Goal: Check status: Check status

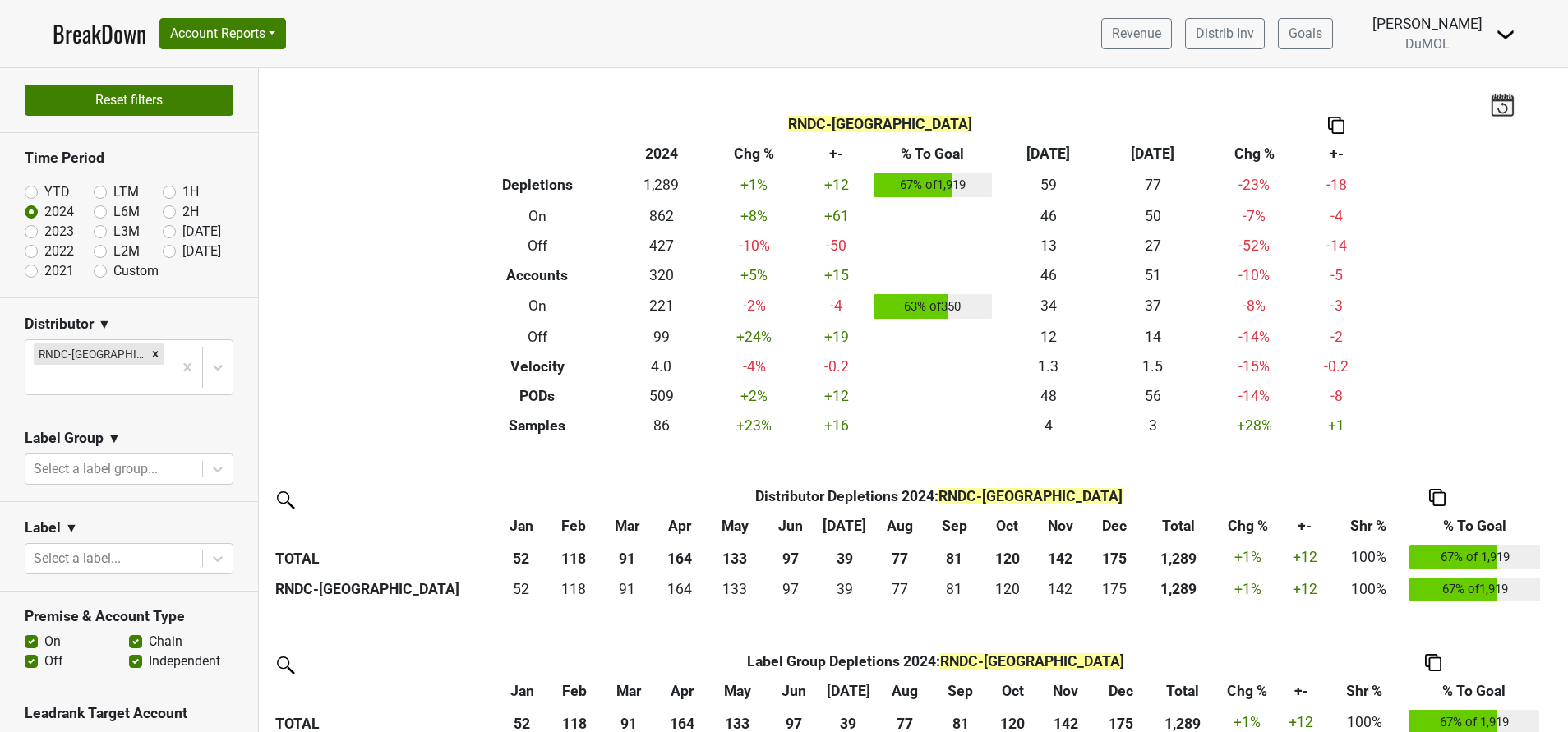
scroll to position [370, 0]
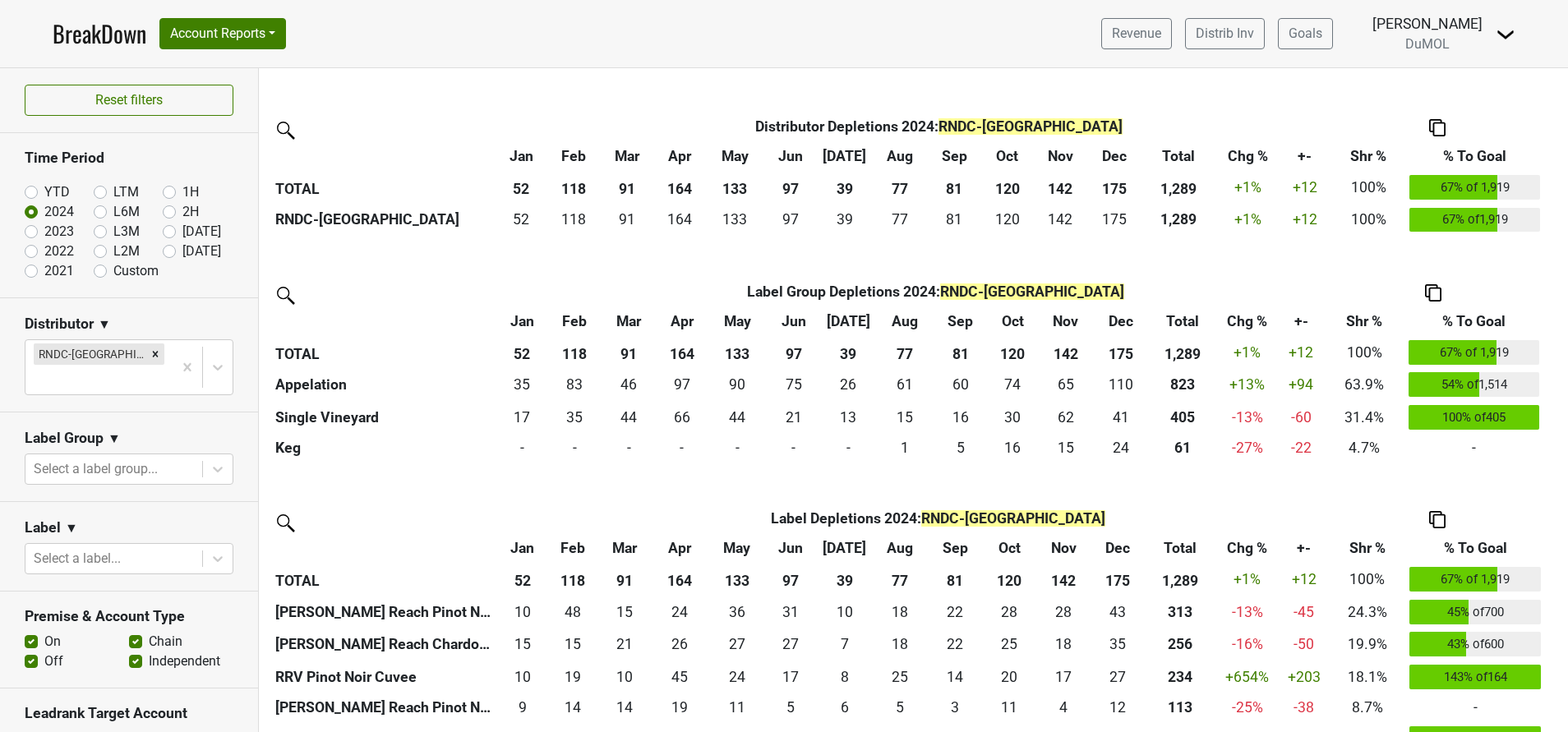
click at [182, 244] on label "[DATE]" at bounding box center [201, 251] width 38 height 20
click at [163, 244] on input "[DATE]" at bounding box center [195, 249] width 66 height 16
radio input "true"
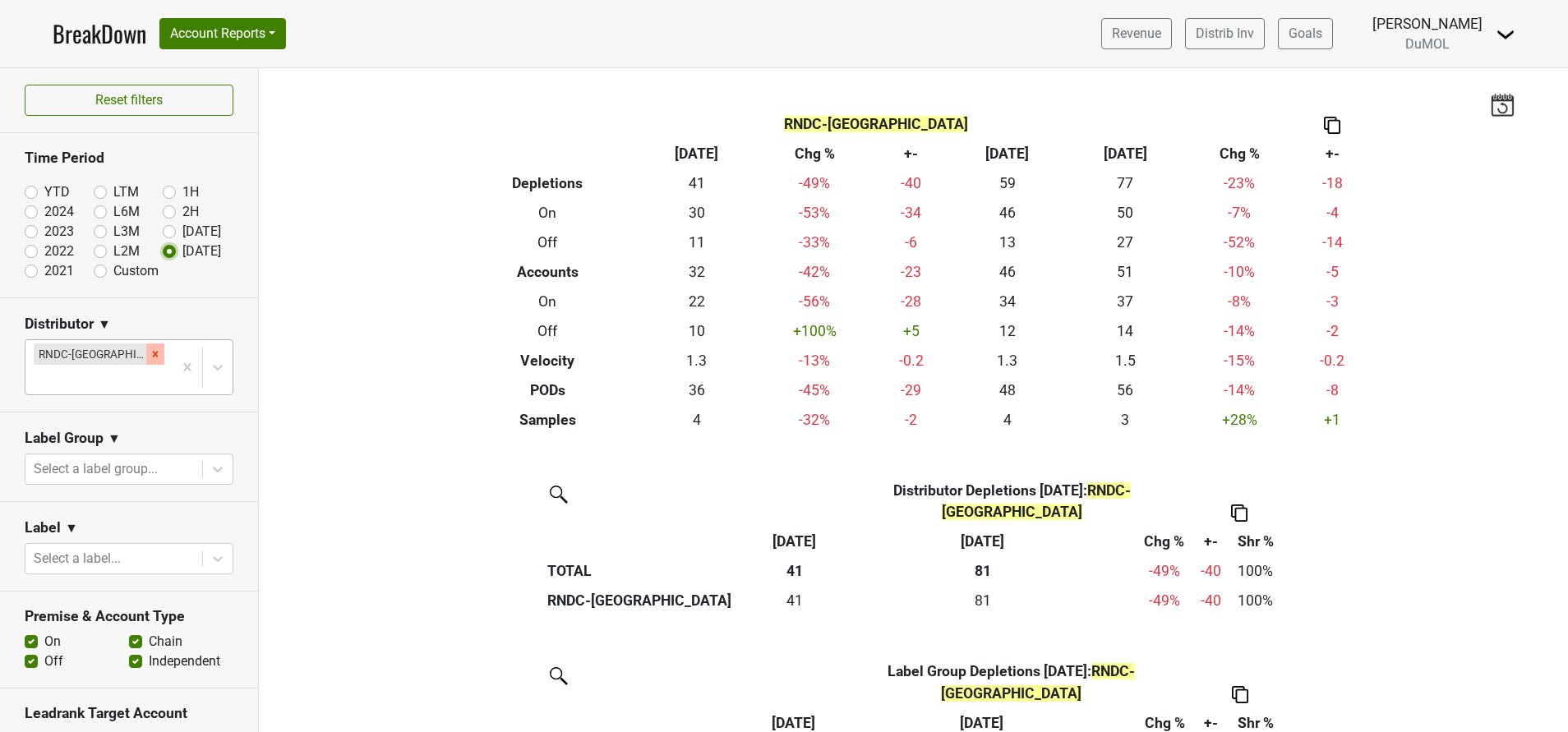
click at [149, 354] on icon "Remove RNDC-TX" at bounding box center [154, 354] width 11 height 11
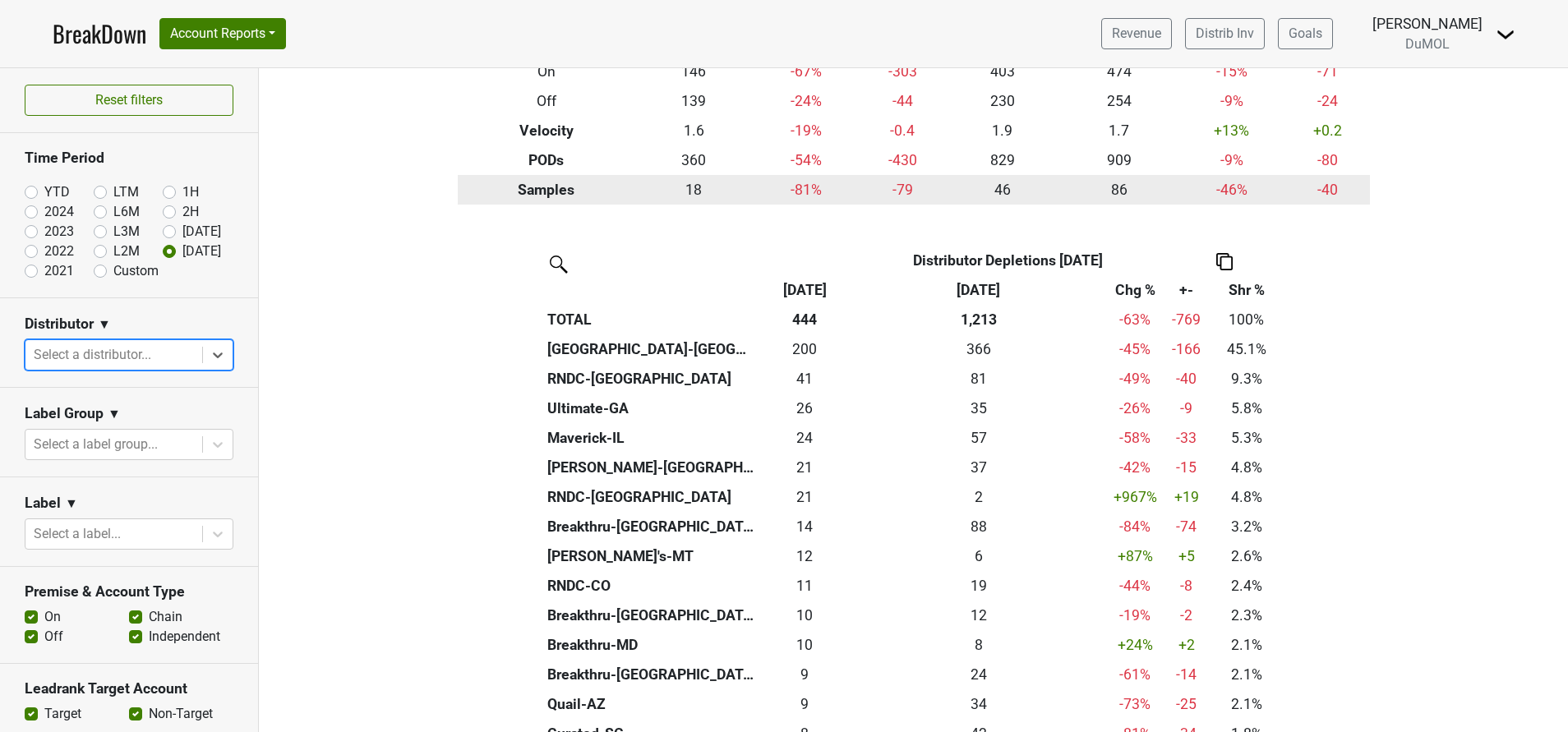
scroll to position [246, 0]
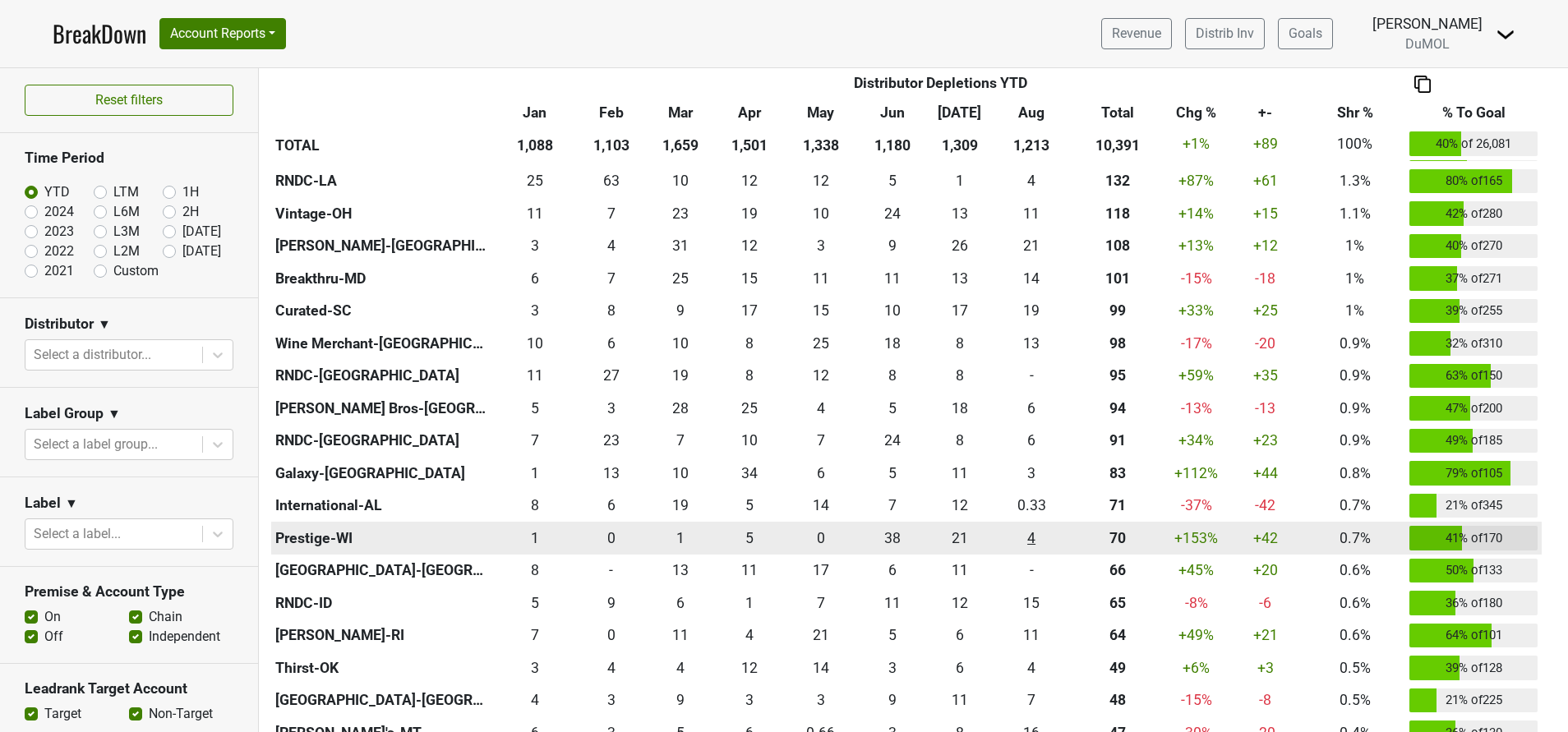
scroll to position [986, 0]
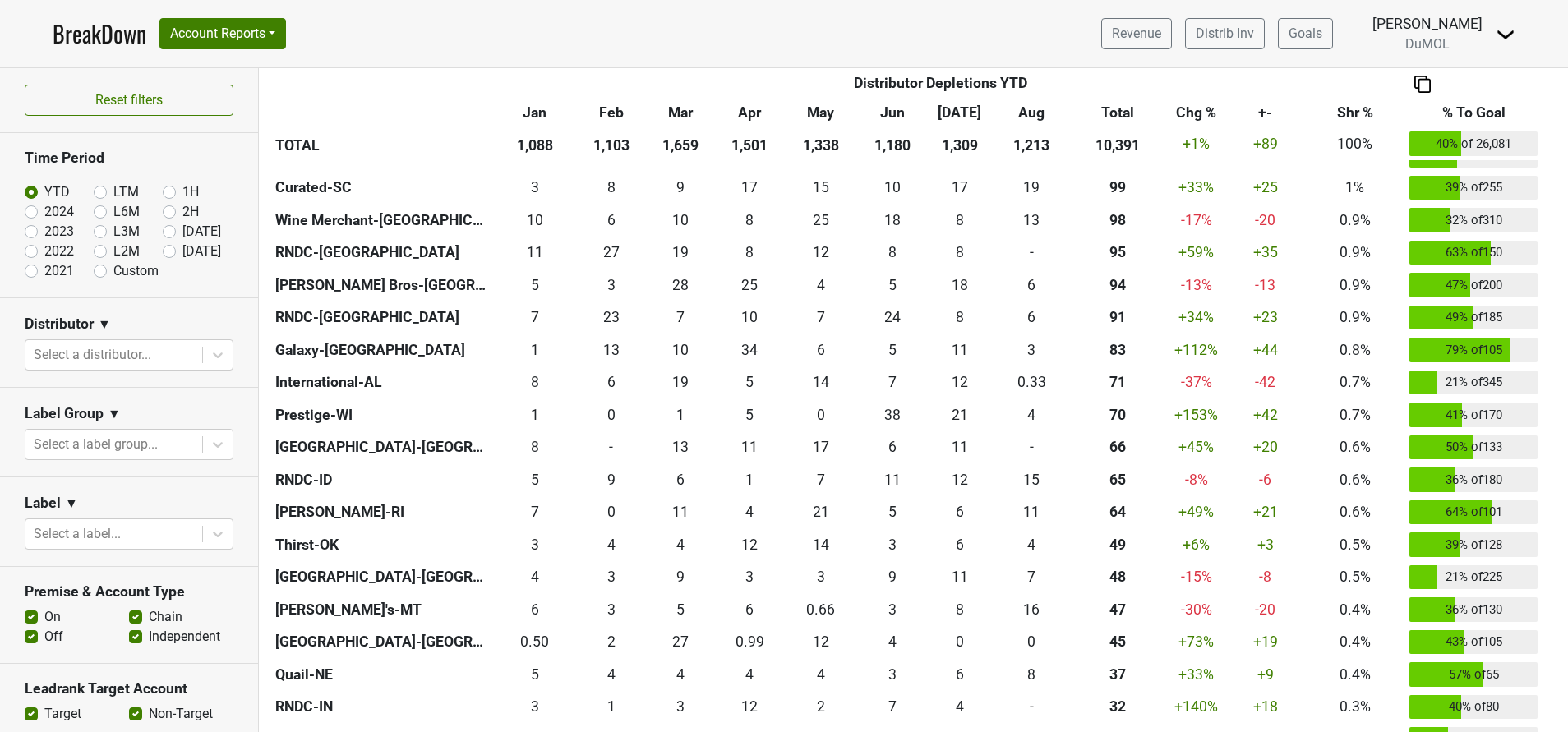
click at [182, 245] on label "[DATE]" at bounding box center [201, 251] width 38 height 20
click at [163, 245] on input "[DATE]" at bounding box center [195, 249] width 66 height 16
radio input "true"
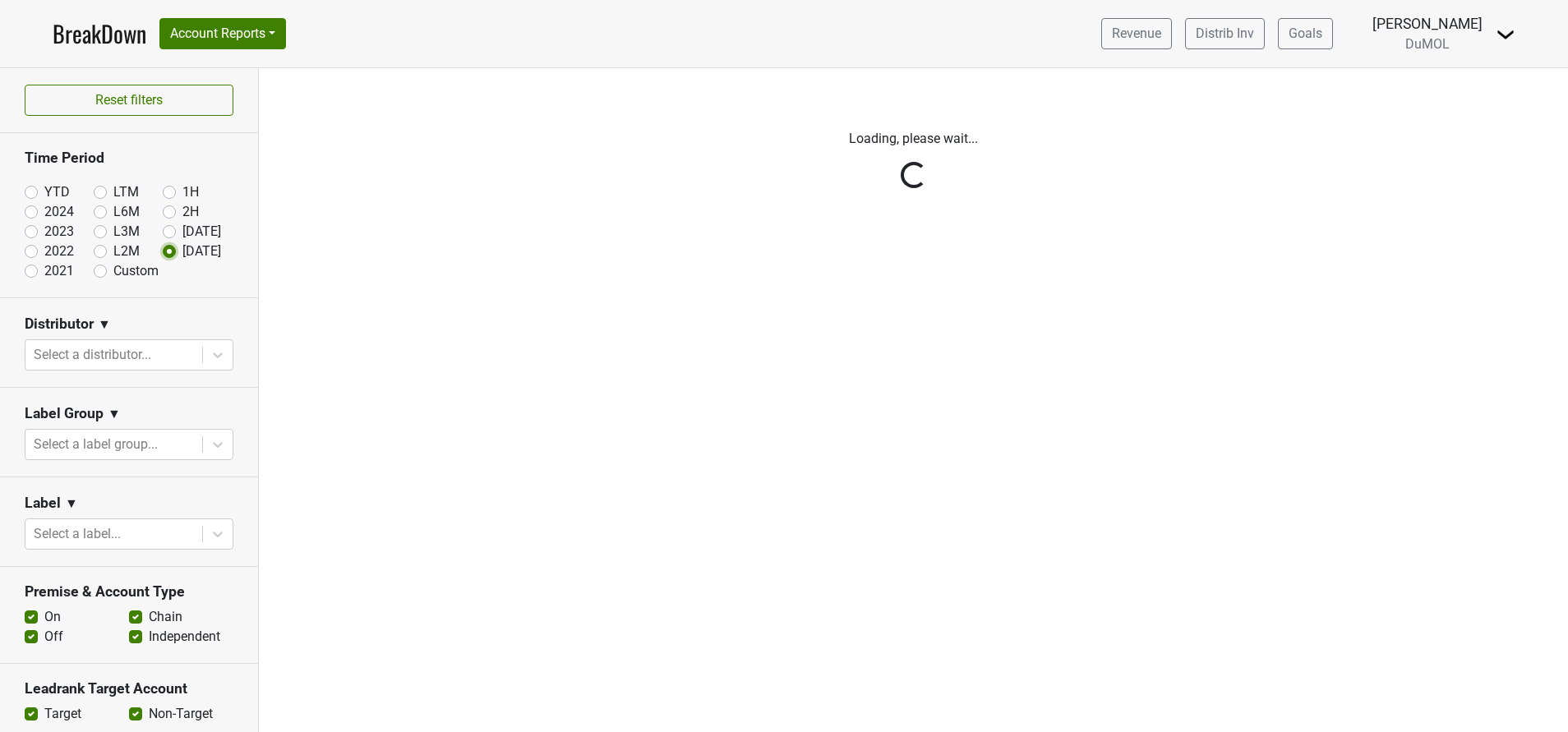
scroll to position [0, 0]
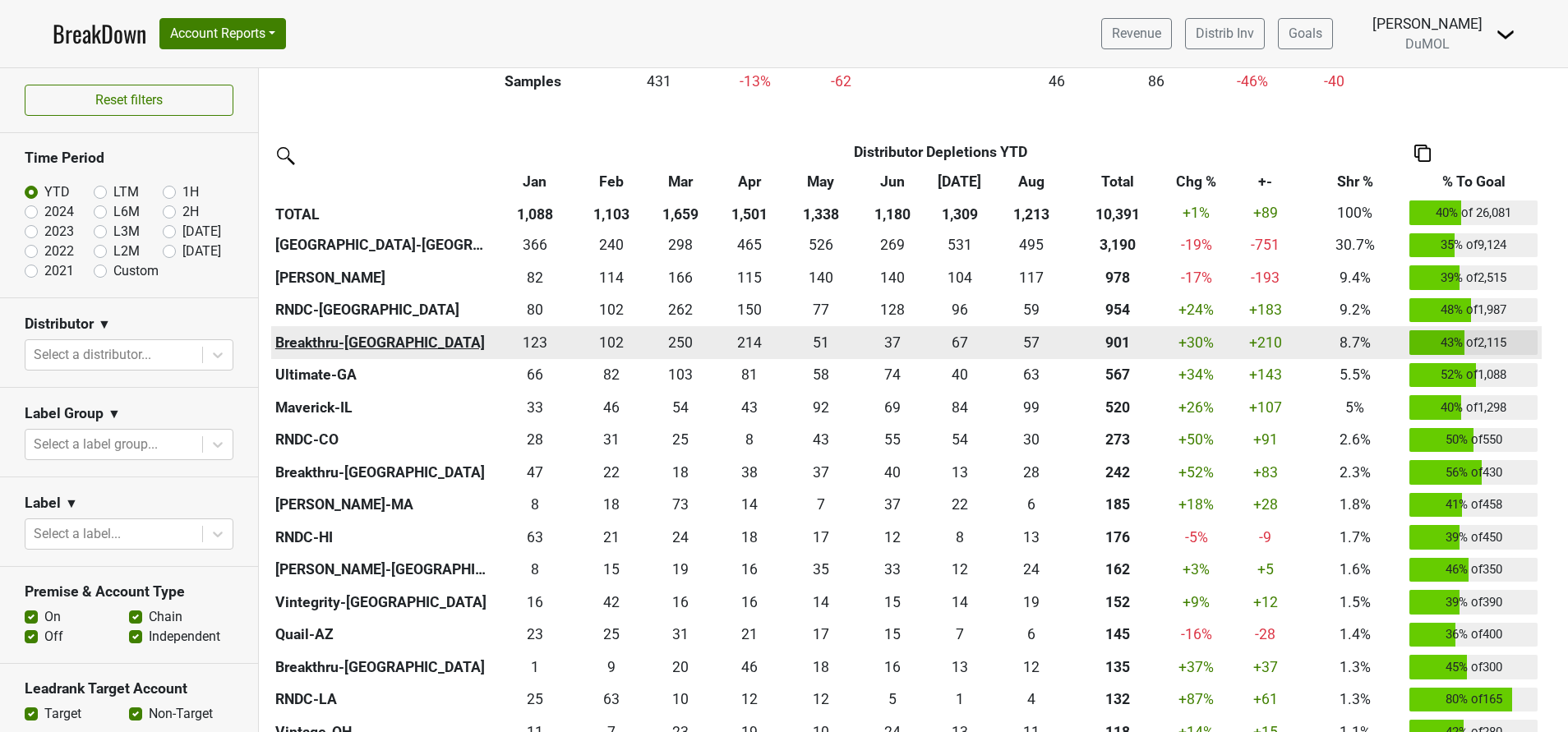
scroll to position [493, 0]
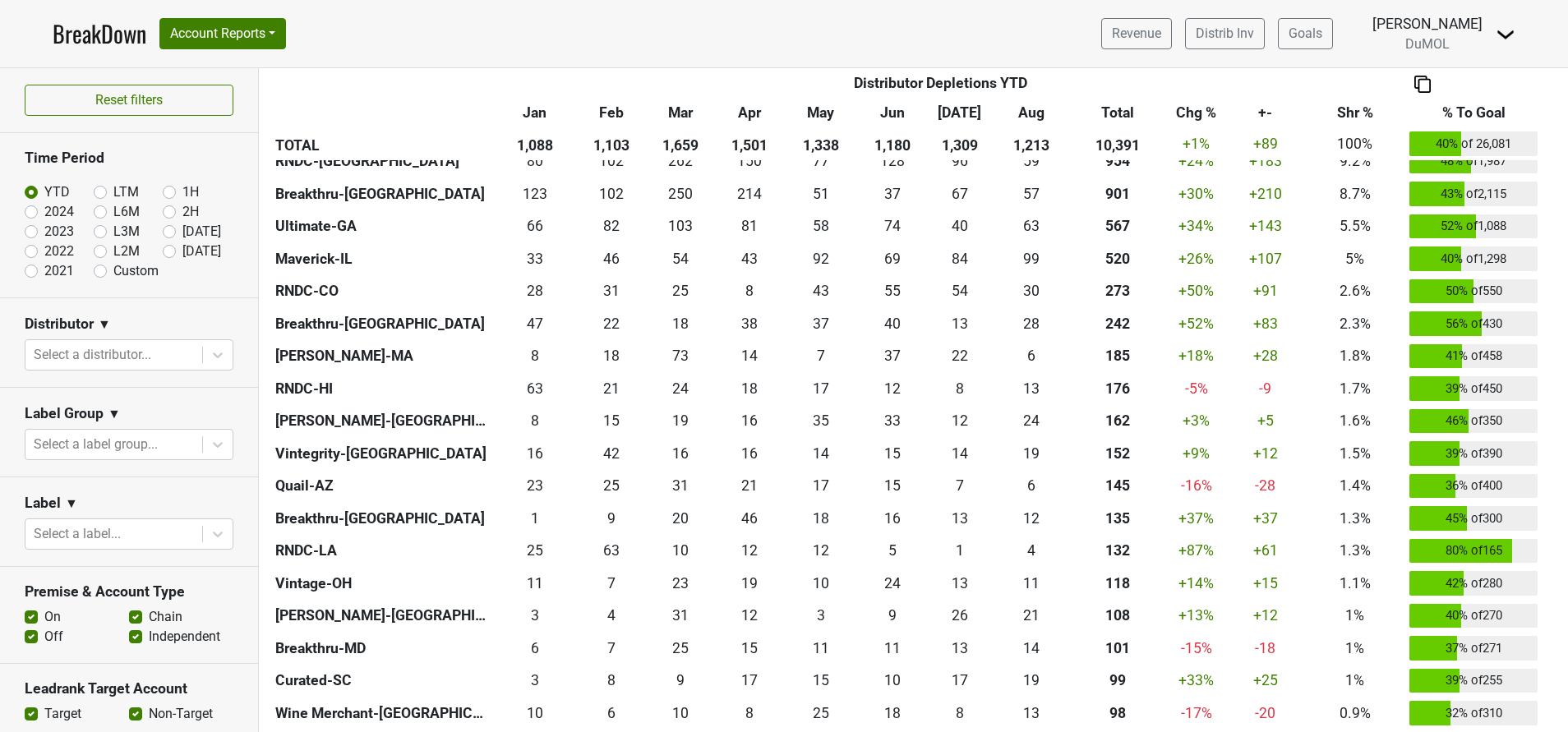
click at [163, 260] on div "[DATE]" at bounding box center [197, 251] width 69 height 20
click at [182, 253] on label "[DATE]" at bounding box center [201, 251] width 38 height 20
click at [163, 253] on input "[DATE]" at bounding box center [195, 249] width 66 height 16
radio input "true"
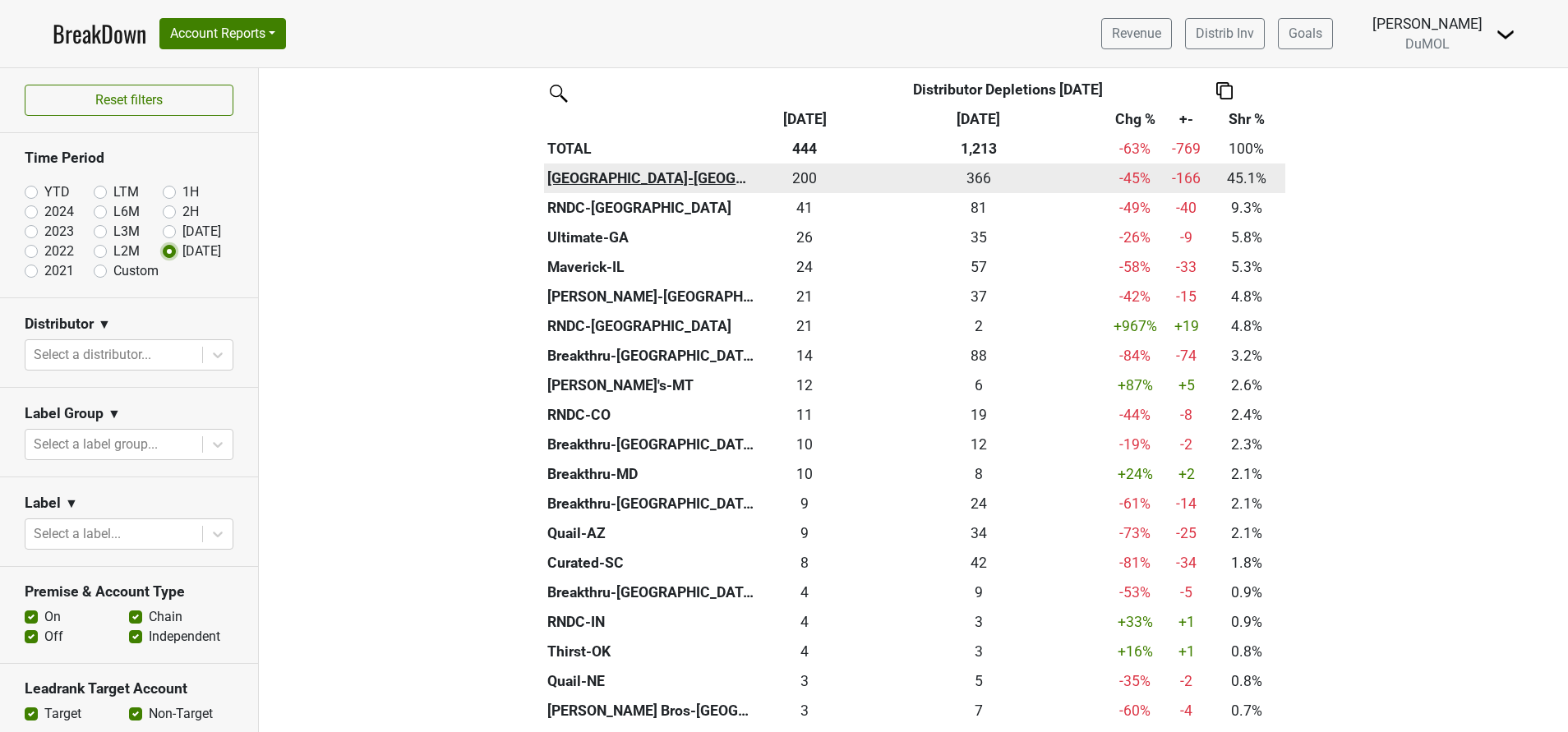
scroll to position [370, 0]
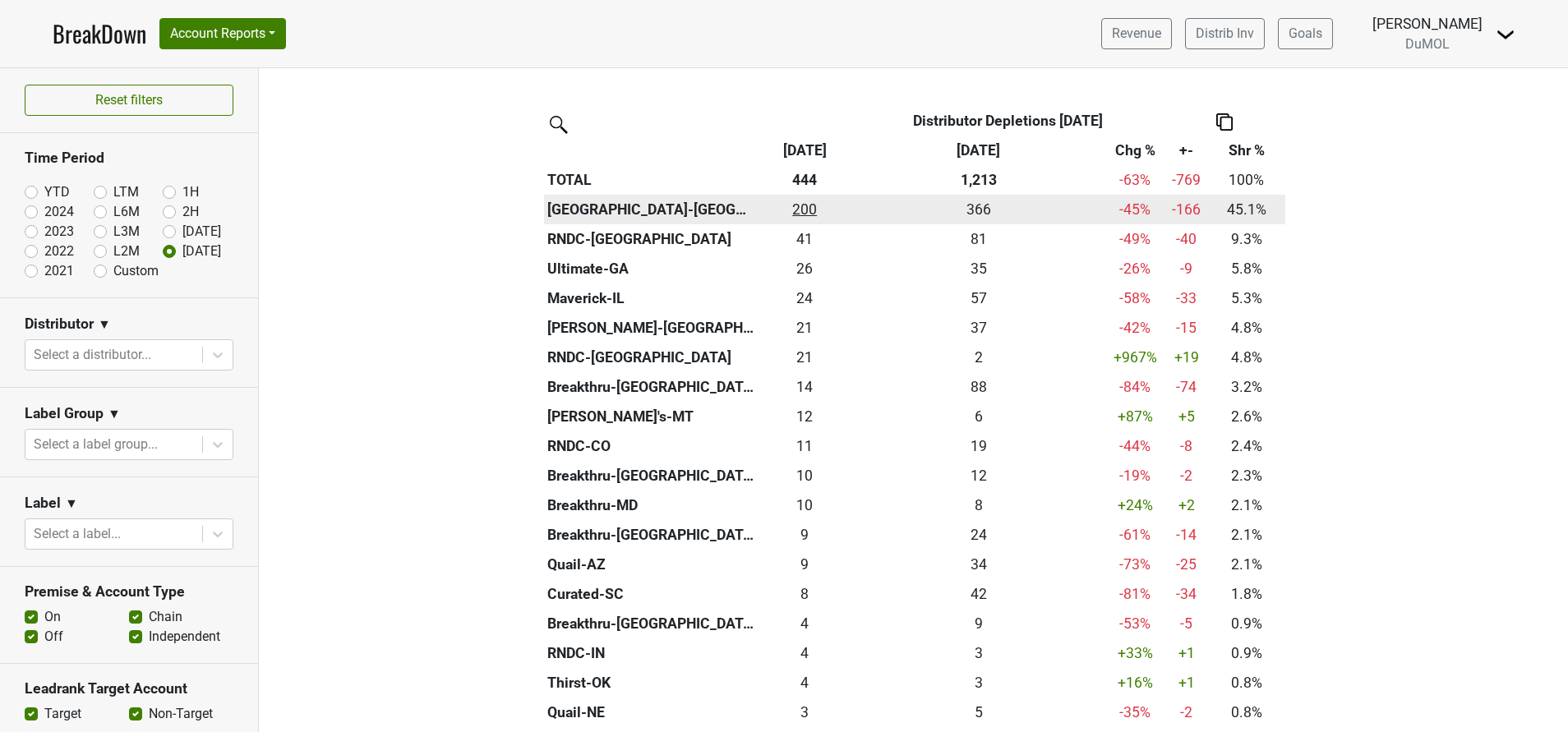
click at [801, 211] on div "200 200" at bounding box center [804, 209] width 85 height 21
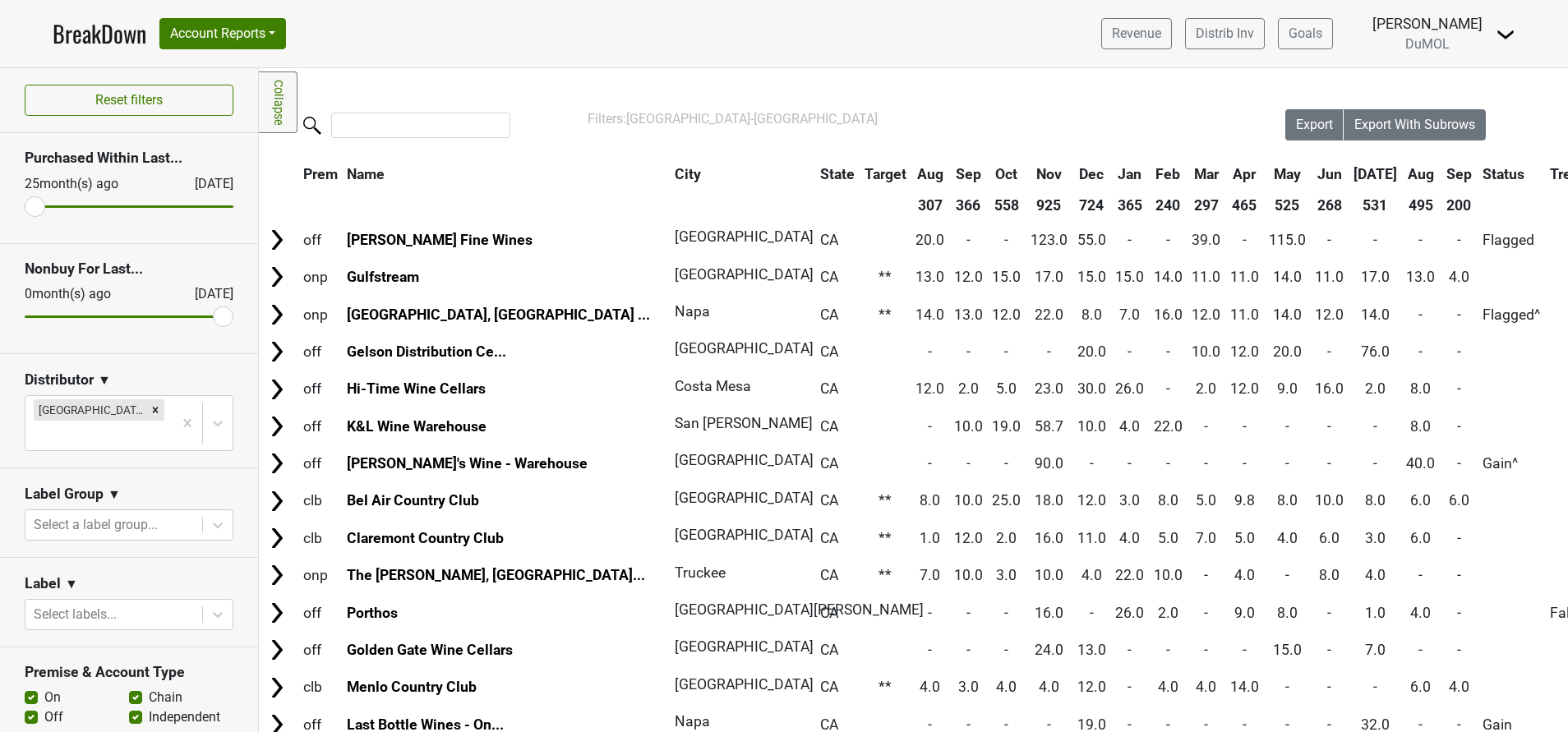
click at [1440, 170] on th "Sep" at bounding box center [1458, 174] width 37 height 30
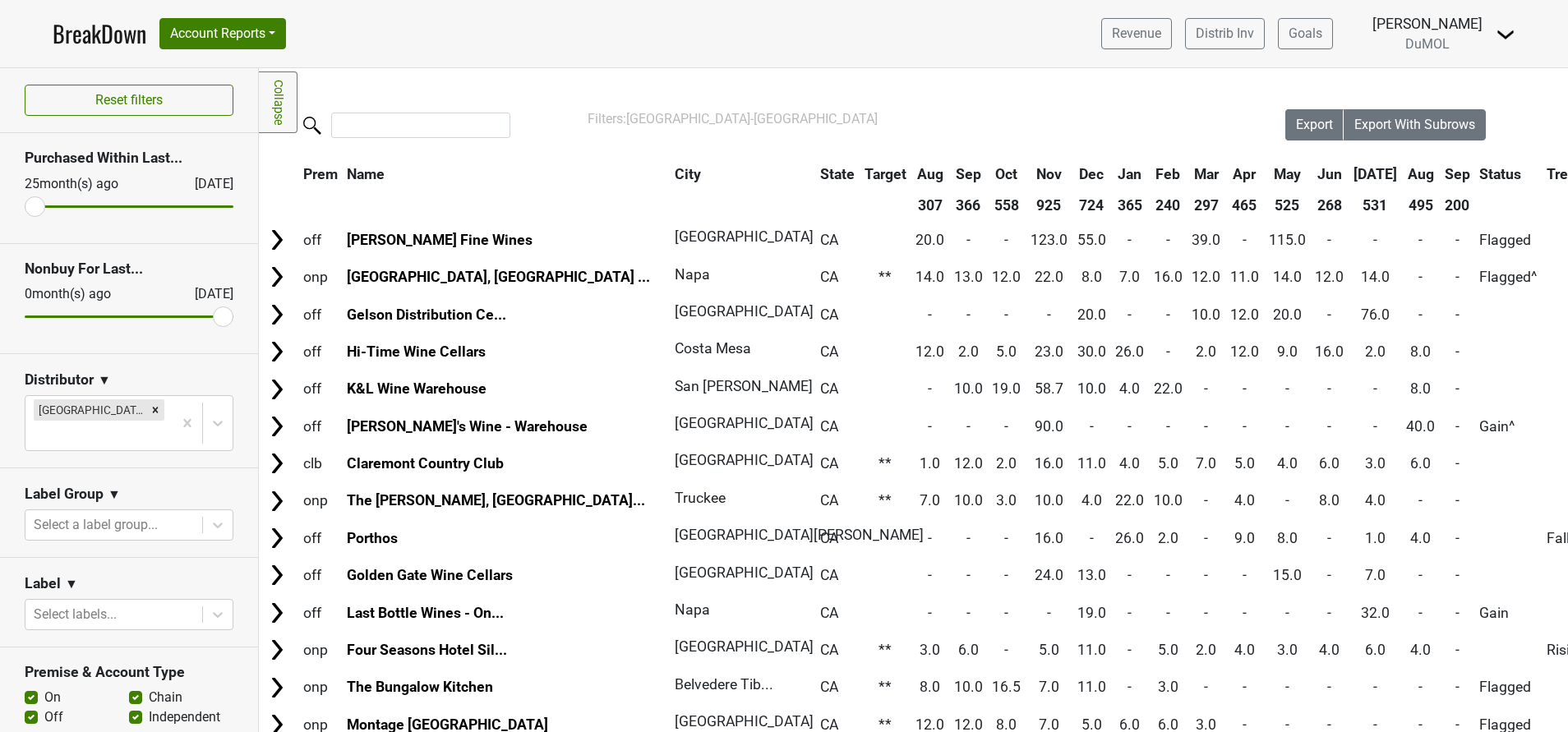
click at [1440, 167] on th "Sep" at bounding box center [1457, 174] width 34 height 30
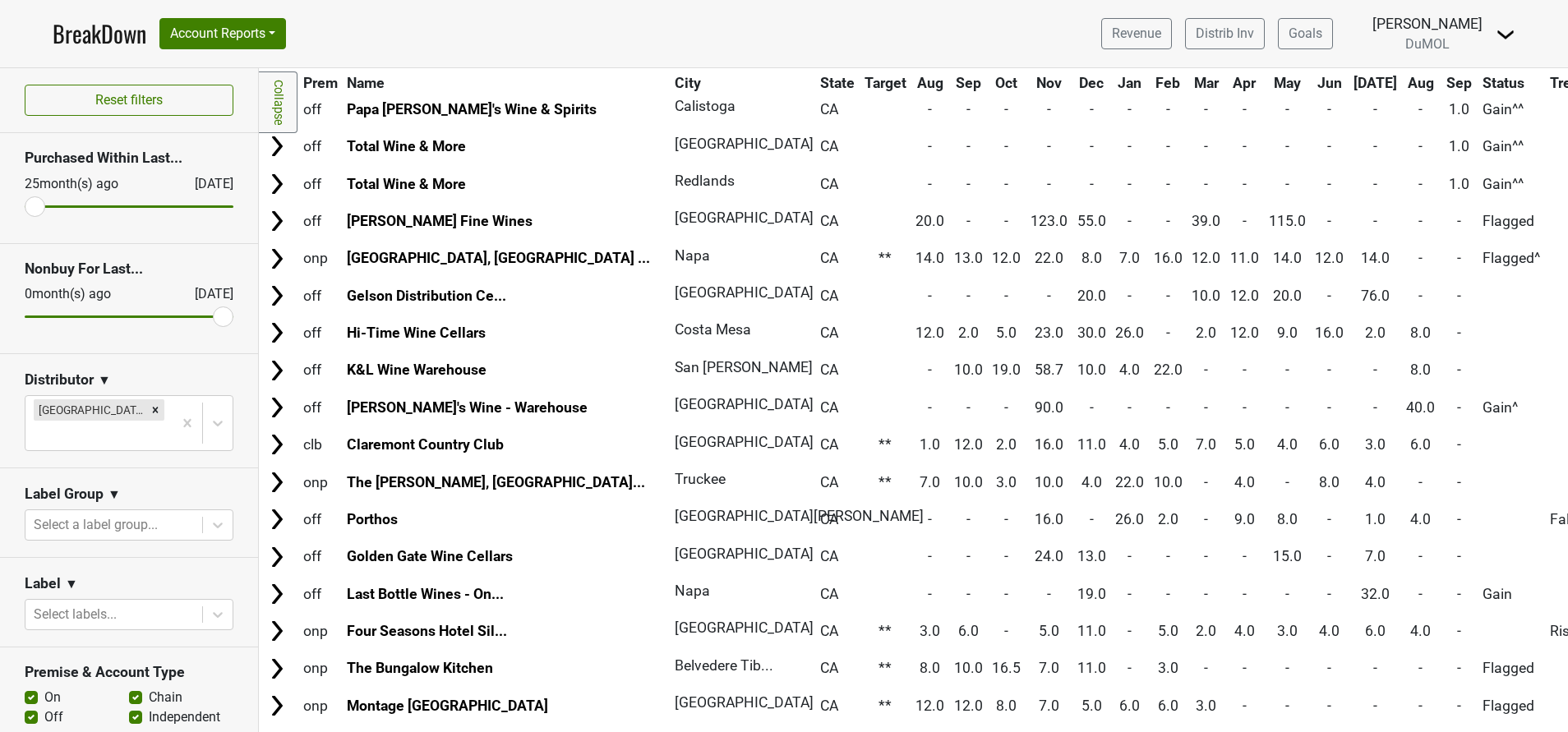
scroll to position [2800, 0]
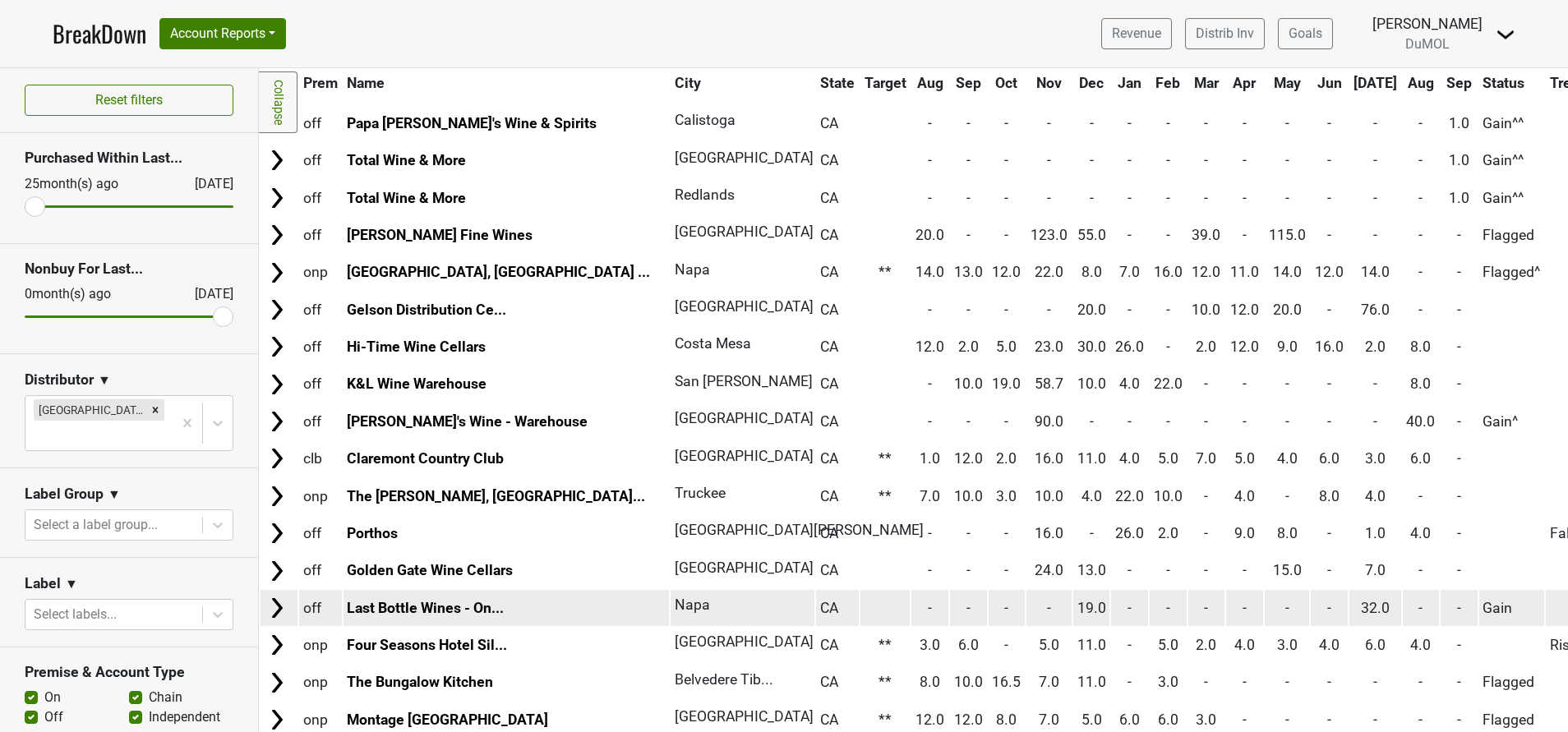
click at [277, 611] on img at bounding box center [276, 608] width 25 height 25
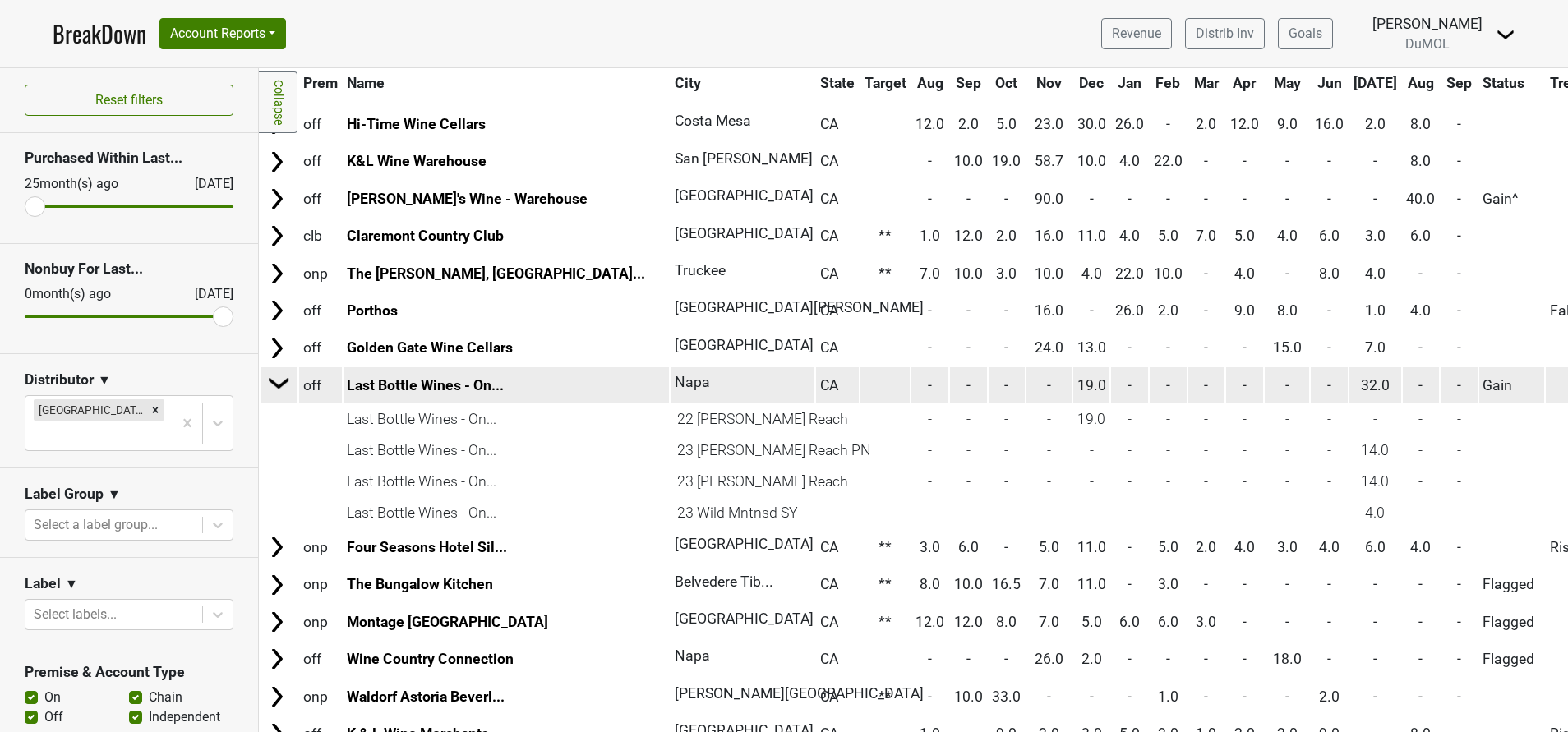
scroll to position [3046, 0]
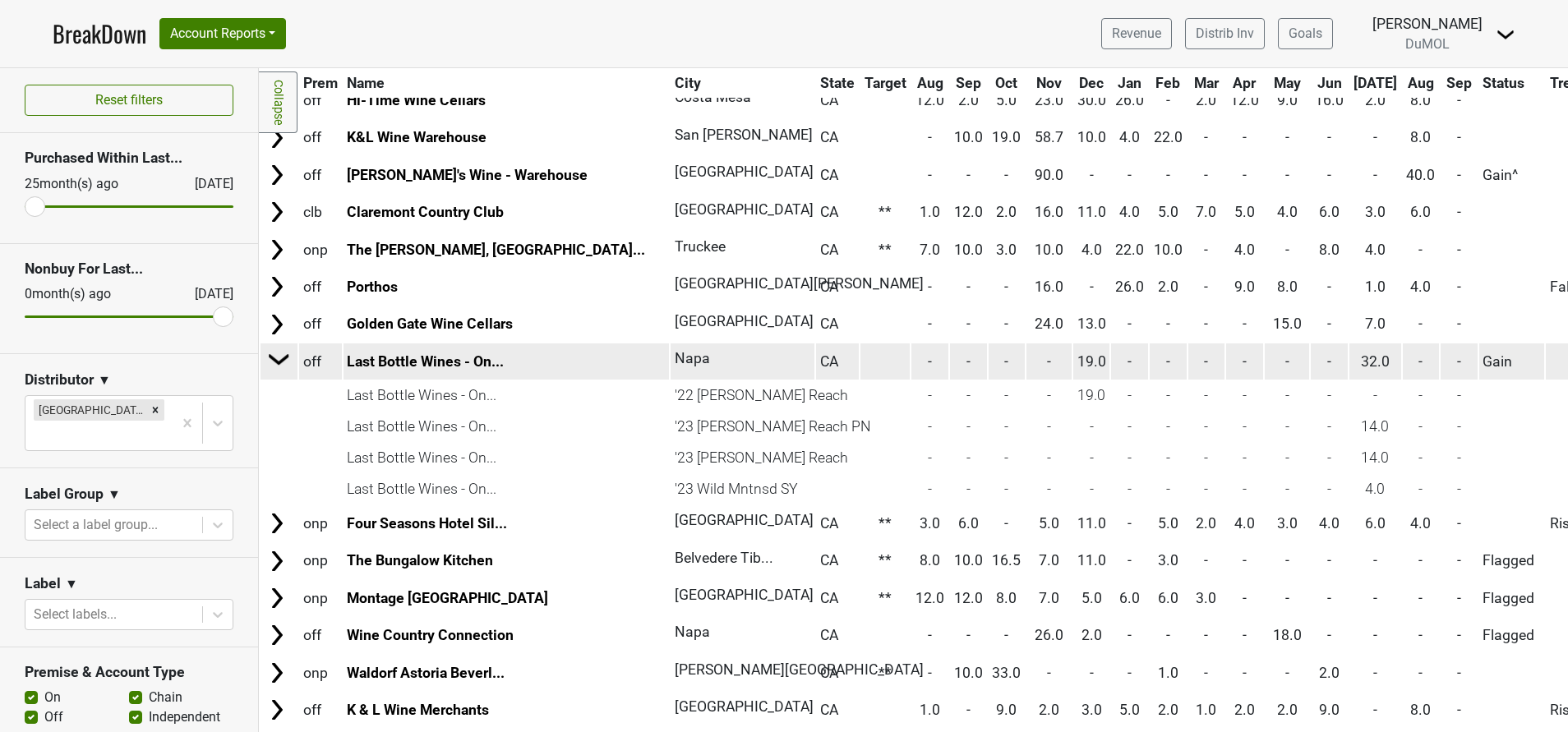
click at [276, 360] on img at bounding box center [279, 359] width 25 height 25
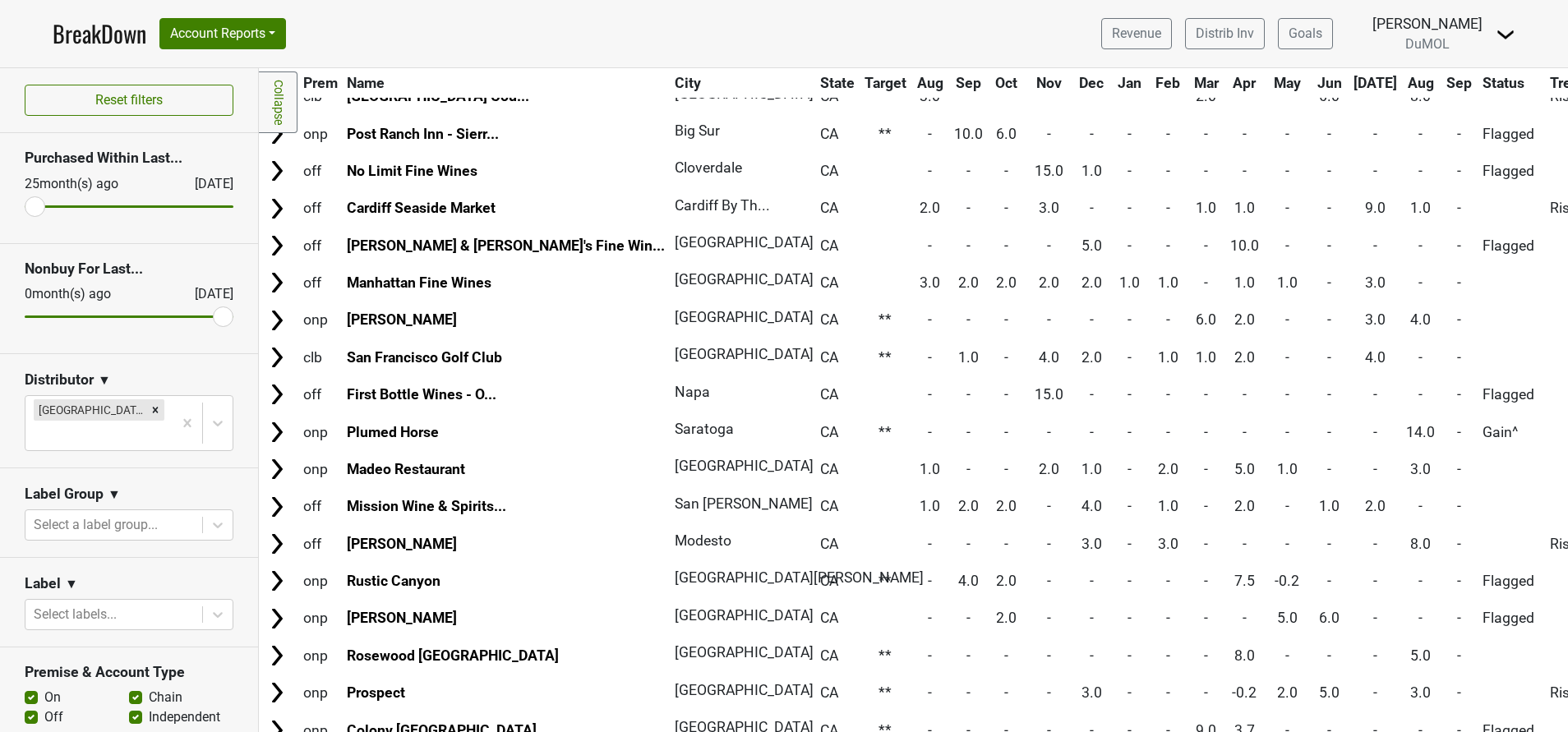
scroll to position [5264, 0]
